Goal: Find specific page/section

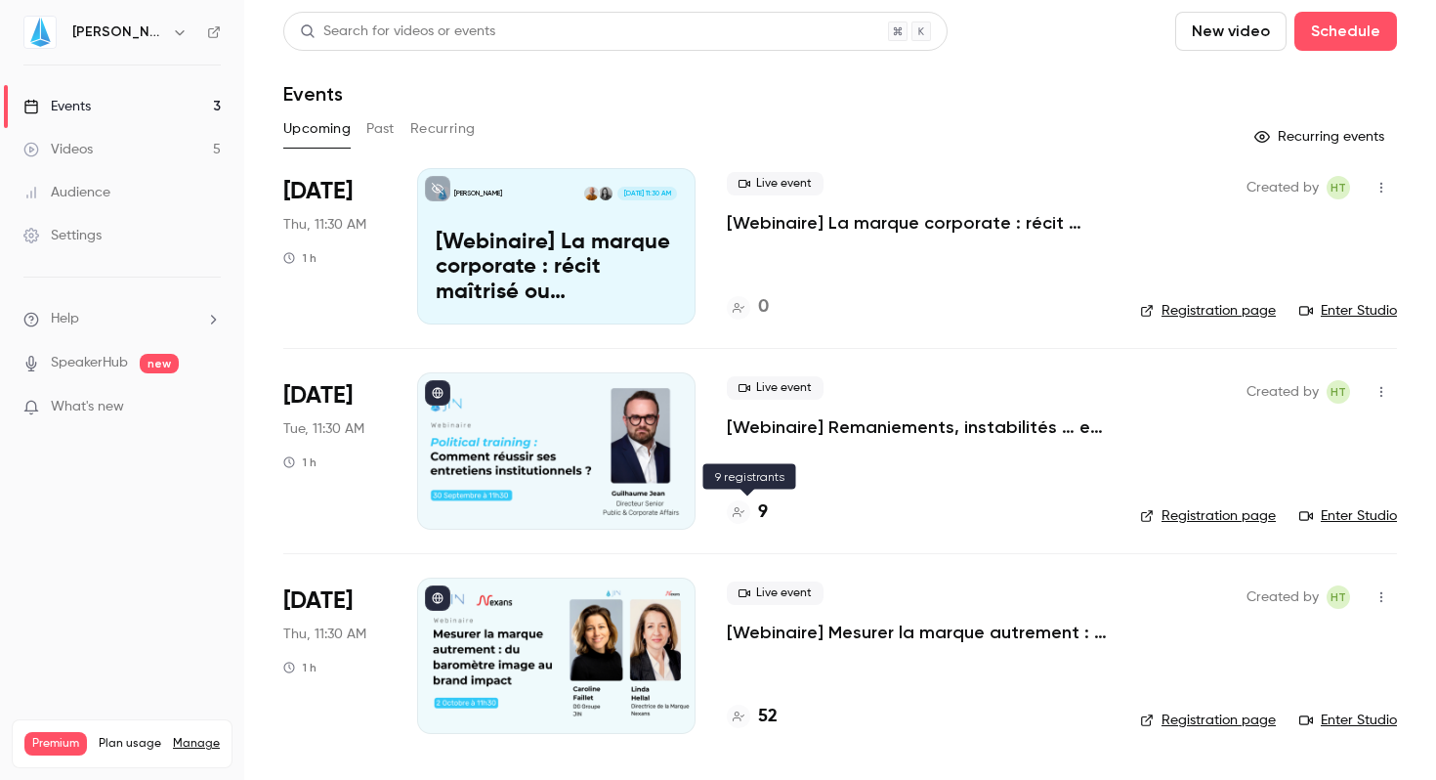
click at [740, 515] on icon at bounding box center [739, 512] width 12 height 12
